Goal: Transaction & Acquisition: Obtain resource

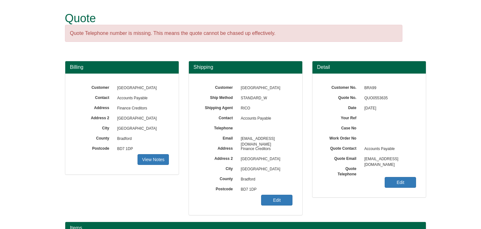
scroll to position [79, 0]
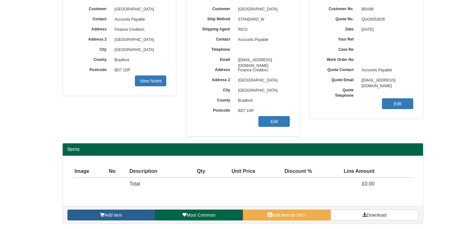
click at [132, 211] on link "Add item" at bounding box center [112, 214] width 88 height 11
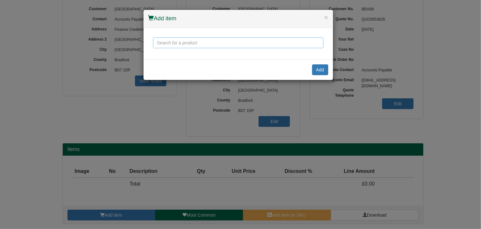
click at [164, 44] on input "text" at bounding box center [238, 42] width 171 height 11
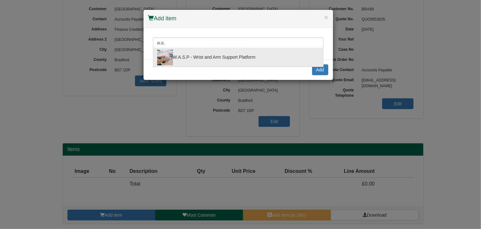
click at [227, 57] on div "W.A.S.P - Wrist and Arm Support Platform" at bounding box center [238, 57] width 162 height 16
type input "W.A.S.P - Wrist and Arm Support Platform"
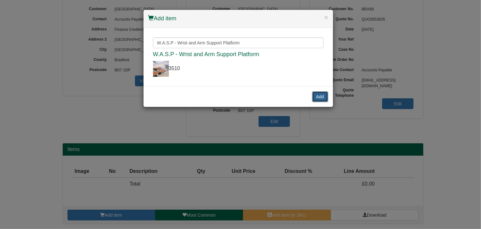
click at [317, 95] on button "Add" at bounding box center [320, 96] width 16 height 11
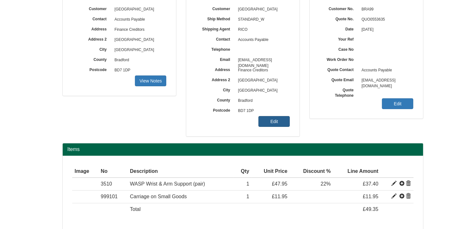
click at [275, 125] on link "Edit" at bounding box center [274, 121] width 31 height 11
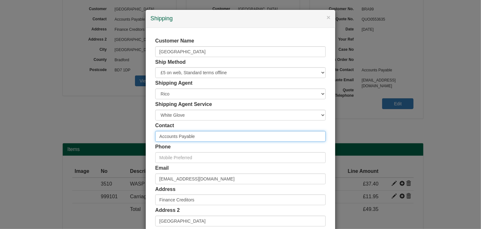
drag, startPoint x: 216, startPoint y: 133, endPoint x: 126, endPoint y: 121, distance: 91.8
click at [122, 128] on div "× Shipping Customer Name University of Bradford Ship Method Free of Charge £5 F…" at bounding box center [240, 114] width 481 height 229
type input "[PERSON_NAME]"
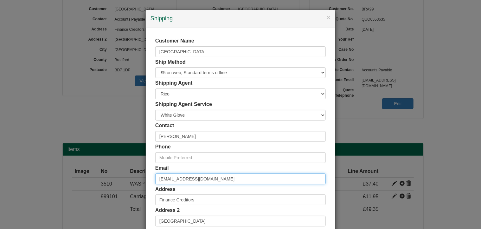
drag, startPoint x: 229, startPoint y: 177, endPoint x: 124, endPoint y: 177, distance: 105.9
click at [124, 177] on div "× Shipping Customer Name [GEOGRAPHIC_DATA] Ship Method Free of Charge £5 Flat R…" at bounding box center [240, 114] width 481 height 229
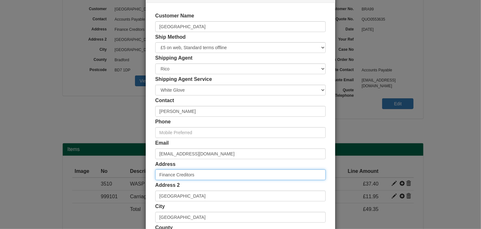
scroll to position [8, 0]
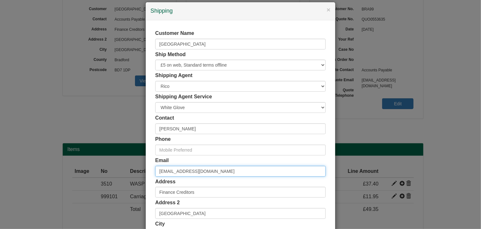
click at [228, 172] on input "[EMAIL_ADDRESS][DOMAIN_NAME]" at bounding box center [240, 171] width 171 height 11
drag, startPoint x: 233, startPoint y: 171, endPoint x: 148, endPoint y: 171, distance: 84.9
click at [148, 171] on div "Customer Name University of Bradford Ship Method Free of Charge £5 Flat Rate £7…" at bounding box center [241, 166] width 190 height 293
paste input "omlss-finance-procurement"
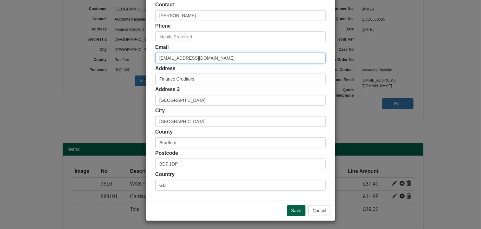
scroll to position [122, 0]
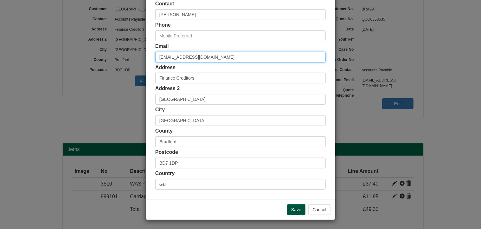
type input "[EMAIL_ADDRESS][DOMAIN_NAME]"
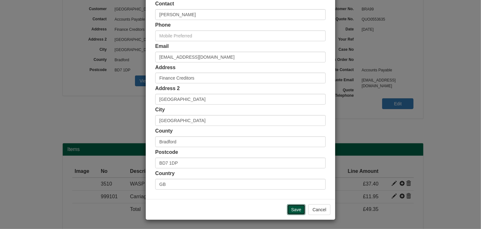
click at [289, 210] on input "Save" at bounding box center [296, 209] width 18 height 11
click at [292, 208] on input "Save" at bounding box center [296, 209] width 18 height 11
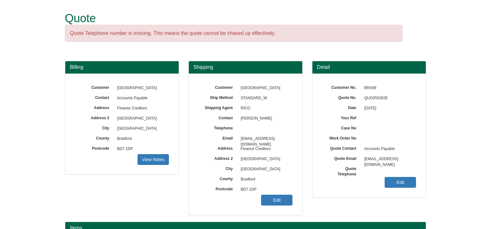
scroll to position [95, 0]
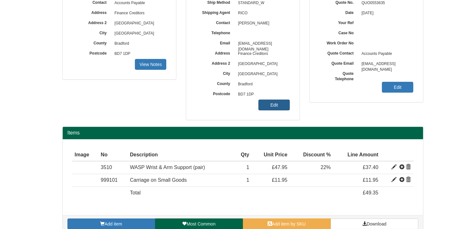
click at [284, 106] on link "Edit" at bounding box center [274, 105] width 31 height 11
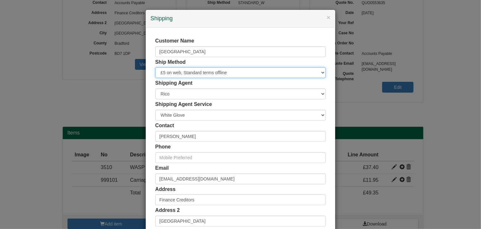
click at [191, 74] on select "Free of Charge £5 Flat Rate £7.50 Flat Rate £10 Flat Rate BESPOKE2 BESPOKE3 BES…" at bounding box center [240, 72] width 171 height 11
select select "FLAT500"
click at [155, 67] on select "Free of Charge £5 Flat Rate £7.50 Flat Rate £10 Flat Rate BESPOKE2 BESPOKE3 BES…" at bounding box center [240, 72] width 171 height 11
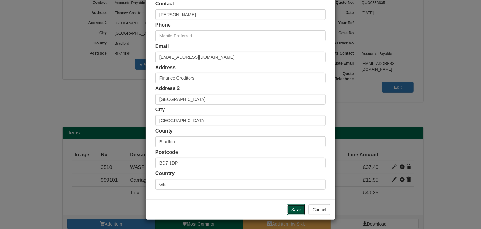
click at [292, 209] on input "Save" at bounding box center [296, 209] width 18 height 11
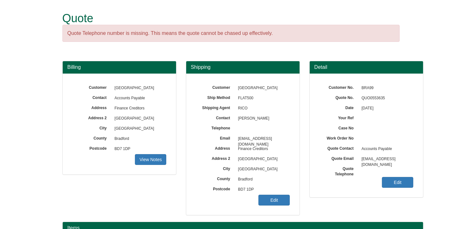
scroll to position [104, 0]
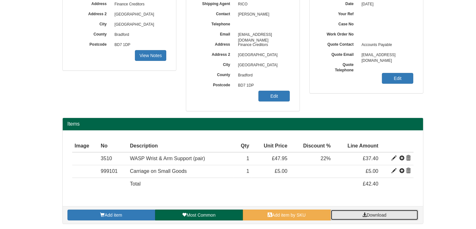
click at [375, 215] on span "Download" at bounding box center [377, 214] width 20 height 5
